Goal: Find specific page/section: Find specific page/section

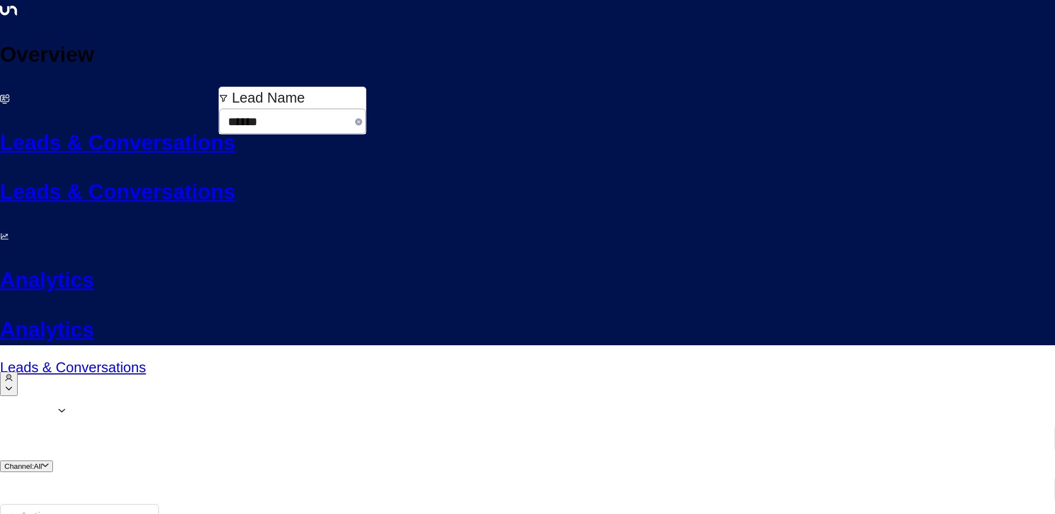
click at [270, 119] on input "******" at bounding box center [285, 121] width 132 height 27
type input "*****"
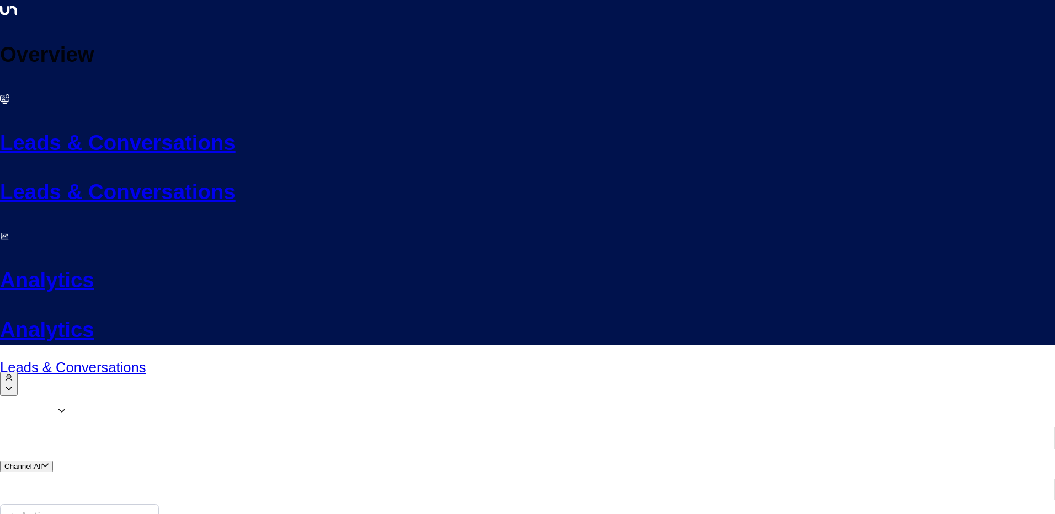
click at [348, 363] on div "Leads & Conversations" at bounding box center [527, 380] width 1055 height 35
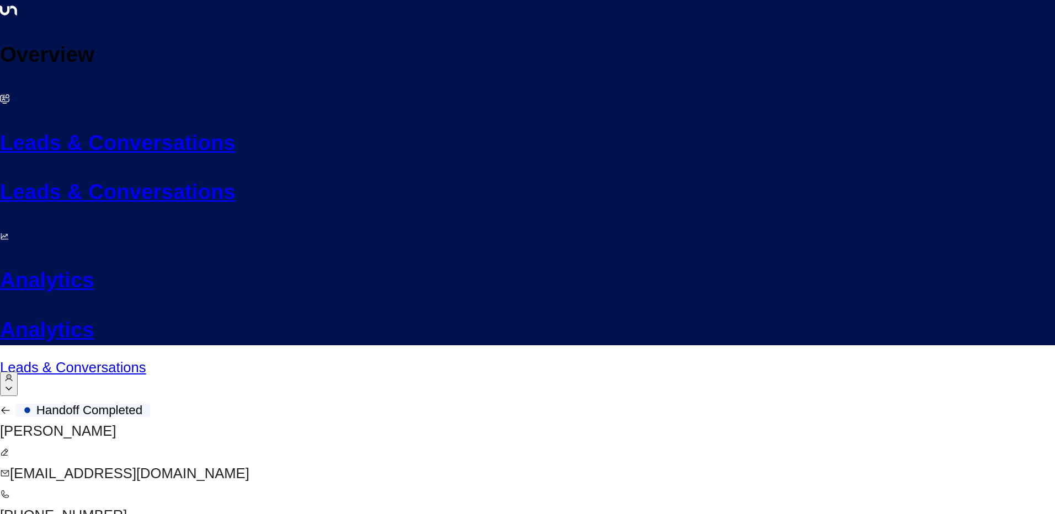
scroll to position [2578, 0]
